Goal: Task Accomplishment & Management: Manage account settings

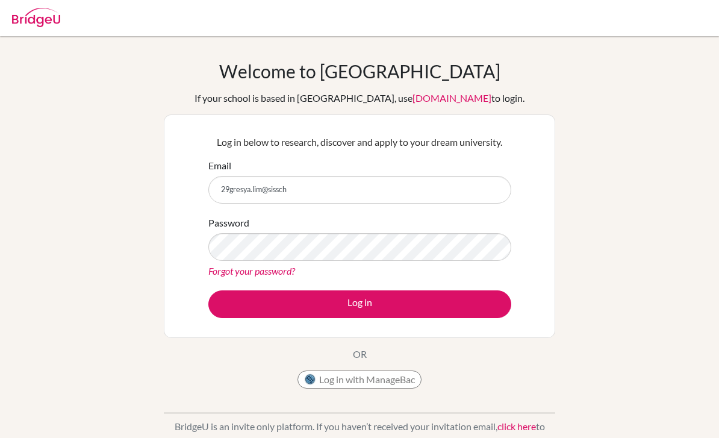
scroll to position [99, 0]
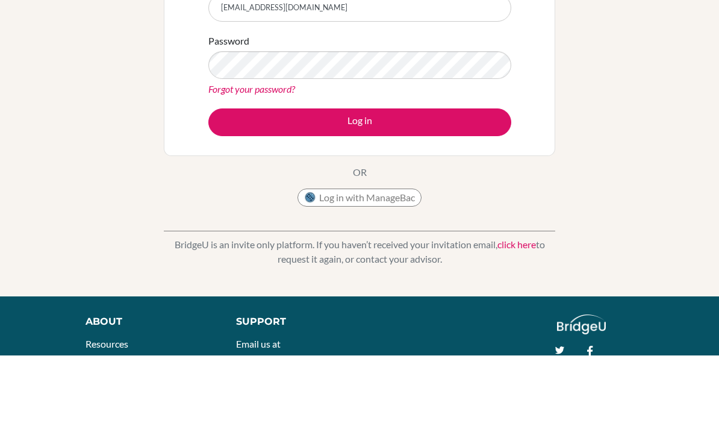
type input "[EMAIL_ADDRESS][DOMAIN_NAME]"
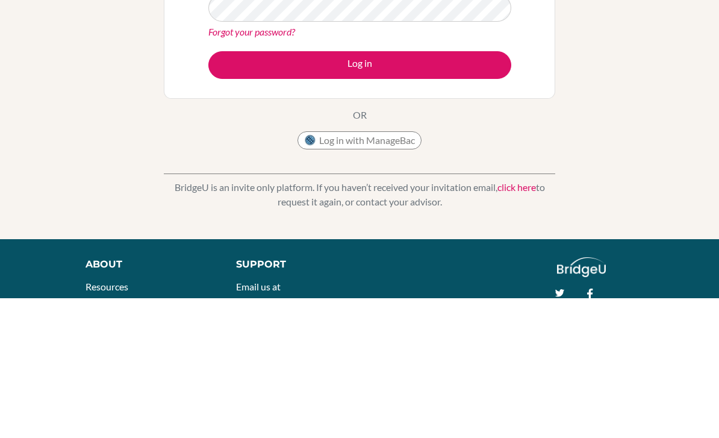
click at [489, 191] on button "Log in" at bounding box center [359, 205] width 303 height 28
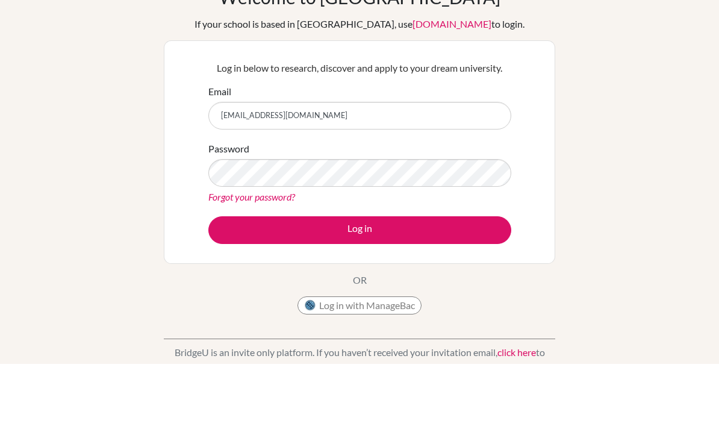
click at [110, 150] on div "Welcome to BridgeU If your school is based in China, use app.bridge-u.com.cn to…" at bounding box center [359, 257] width 719 height 394
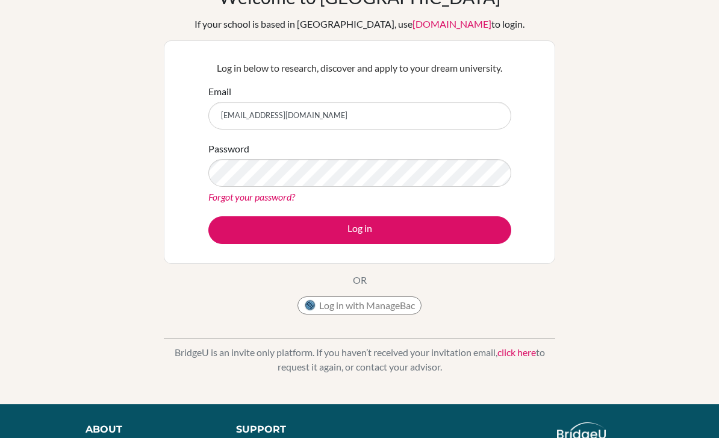
click at [225, 202] on link "Forgot your password?" at bounding box center [251, 196] width 87 height 11
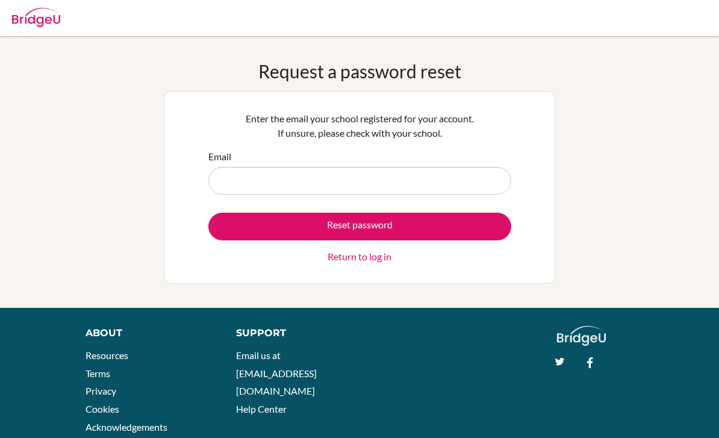
click at [231, 182] on input "Email" at bounding box center [359, 181] width 303 height 28
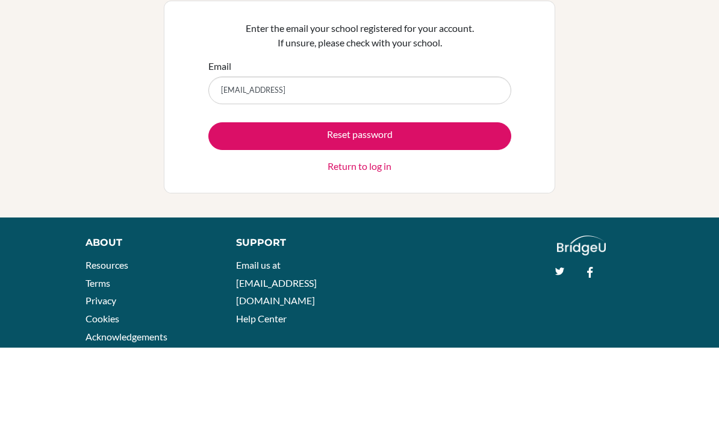
type input "[EMAIL_ADDRESS][DOMAIN_NAME]"
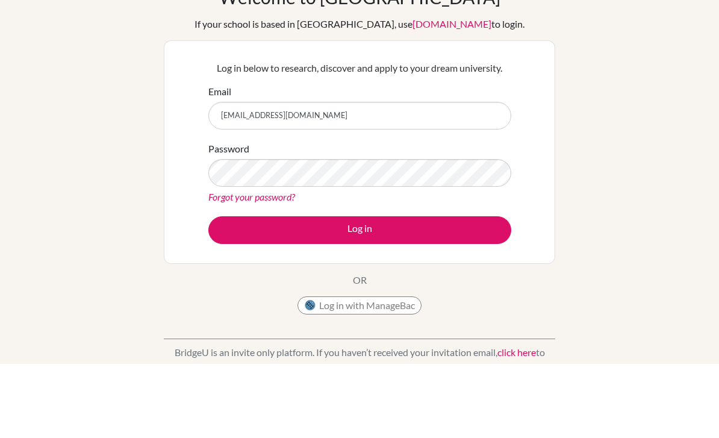
scroll to position [74, 0]
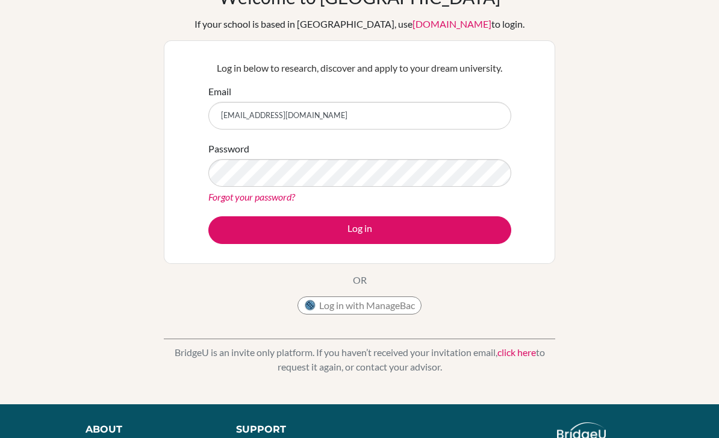
click at [454, 230] on button "Log in" at bounding box center [359, 230] width 303 height 28
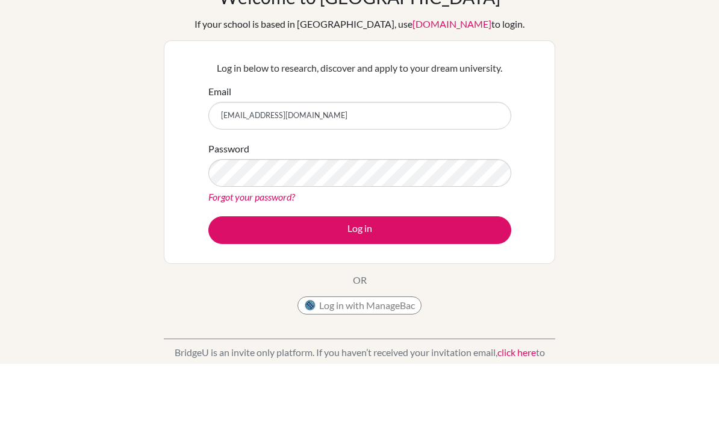
scroll to position [74, 0]
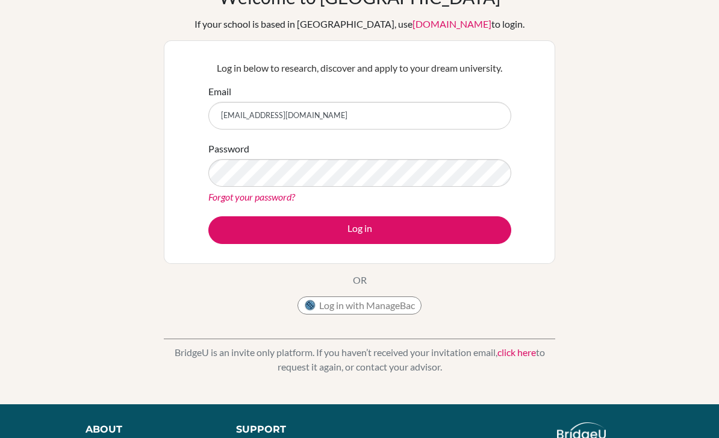
click at [478, 234] on button "Log in" at bounding box center [359, 230] width 303 height 28
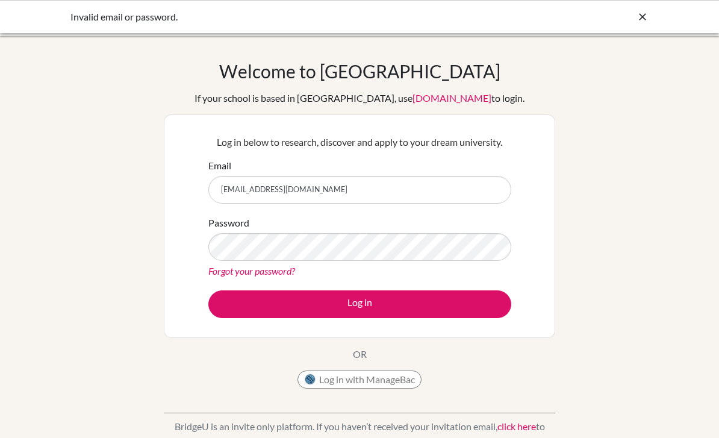
click at [234, 271] on link "Forgot your password?" at bounding box center [251, 270] width 87 height 11
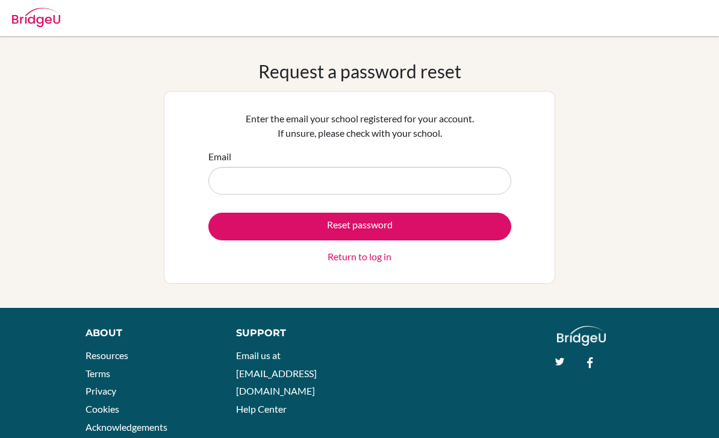
scroll to position [90, 0]
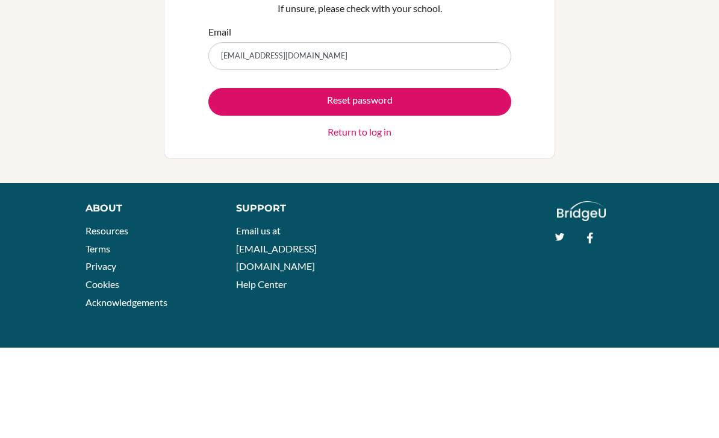
type input "[EMAIL_ADDRESS][DOMAIN_NAME]"
click at [478, 178] on button "Reset password" at bounding box center [359, 192] width 303 height 28
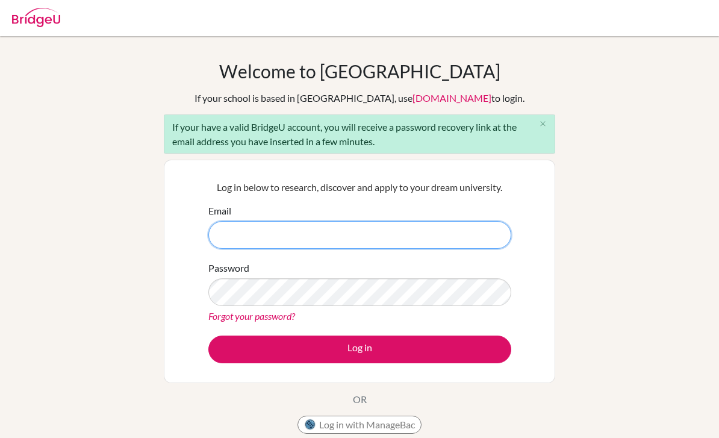
click at [450, 238] on input "Email" at bounding box center [359, 235] width 303 height 28
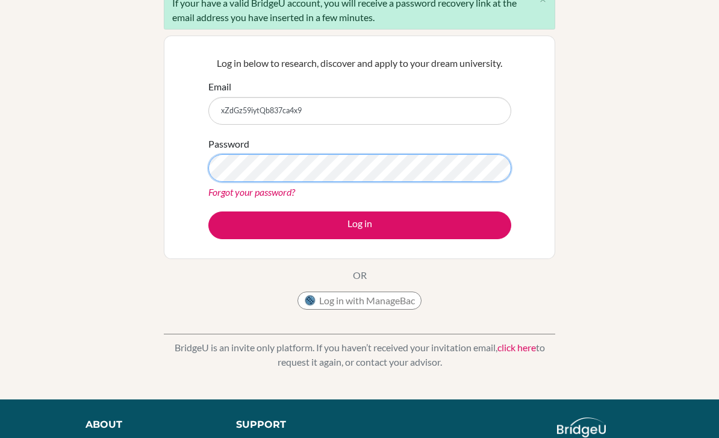
scroll to position [123, 0]
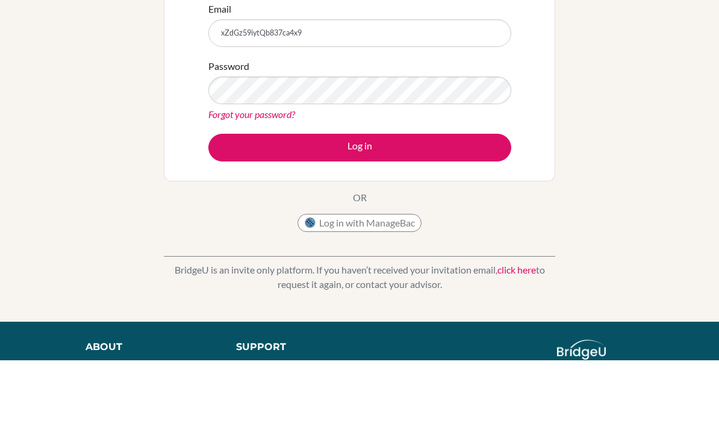
click at [482, 212] on button "Log in" at bounding box center [359, 226] width 303 height 28
click at [490, 212] on button "Log in" at bounding box center [359, 226] width 303 height 28
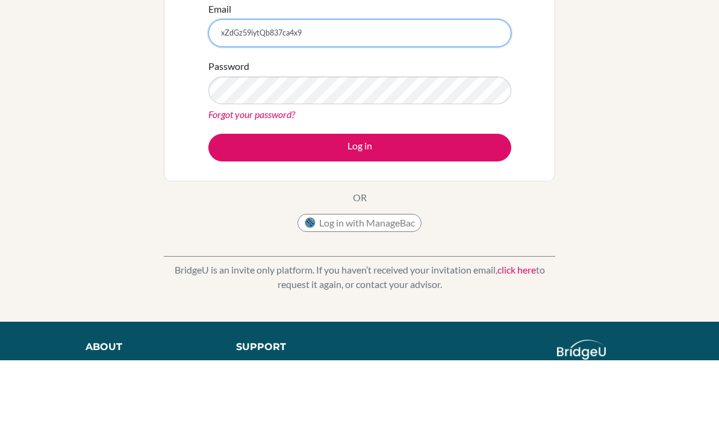
click at [480, 98] on input "xZdGz59iytQb837ca4x9" at bounding box center [359, 112] width 303 height 28
click at [221, 98] on input "xZdGz59iytQb837ca4x9" at bounding box center [359, 112] width 303 height 28
type input "g"
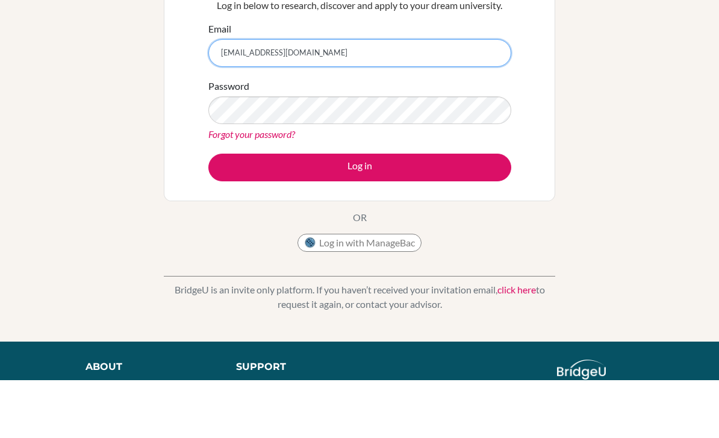
type input "[EMAIL_ADDRESS][DOMAIN_NAME]"
click at [479, 212] on button "Log in" at bounding box center [359, 226] width 303 height 28
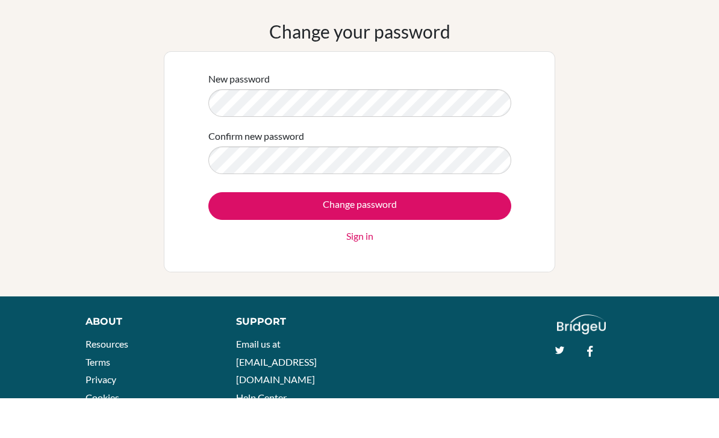
click at [489, 232] on input "Change password" at bounding box center [359, 246] width 303 height 28
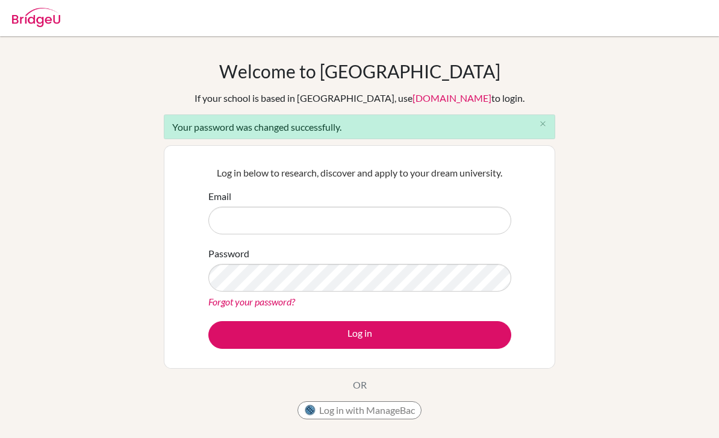
scroll to position [110, 0]
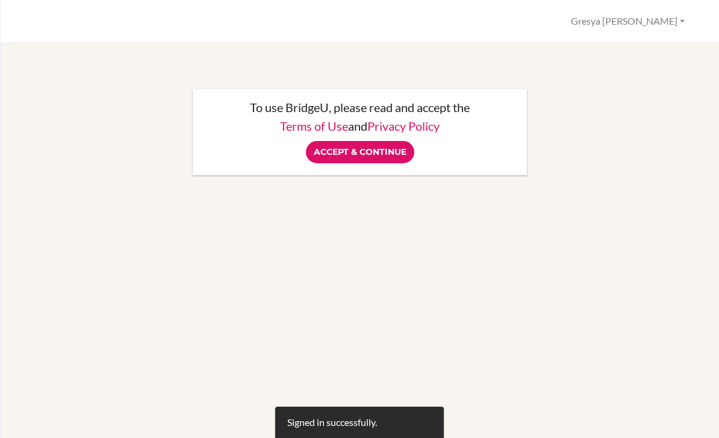
click at [392, 149] on input "Accept & Continue" at bounding box center [360, 152] width 108 height 22
click at [392, 148] on div "Accept & Continue" at bounding box center [360, 152] width 310 height 22
